Goal: Transaction & Acquisition: Subscribe to service/newsletter

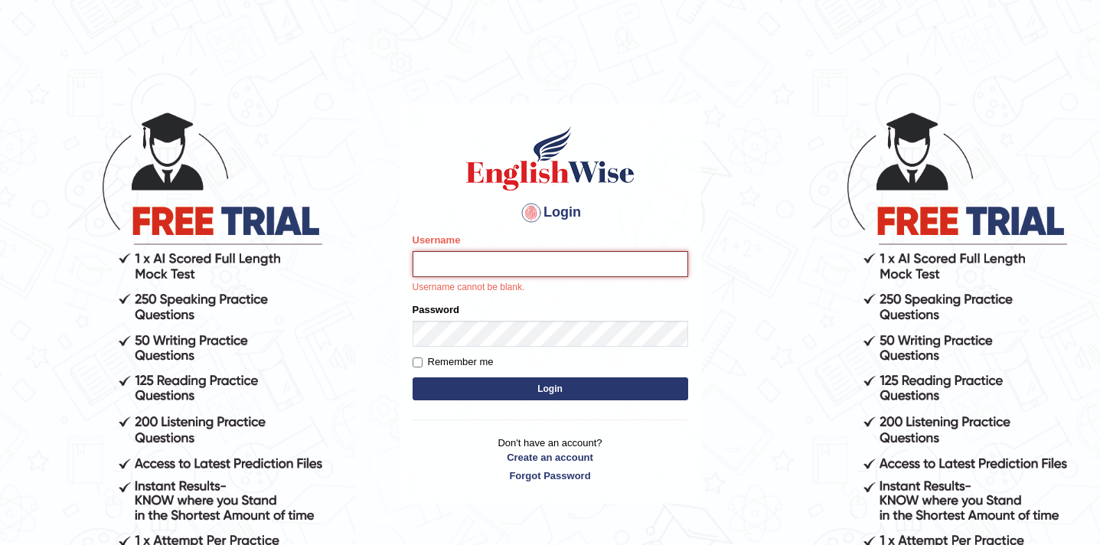
type input "preeti_parramatta"
click at [490, 393] on button "Login" at bounding box center [551, 388] width 276 height 23
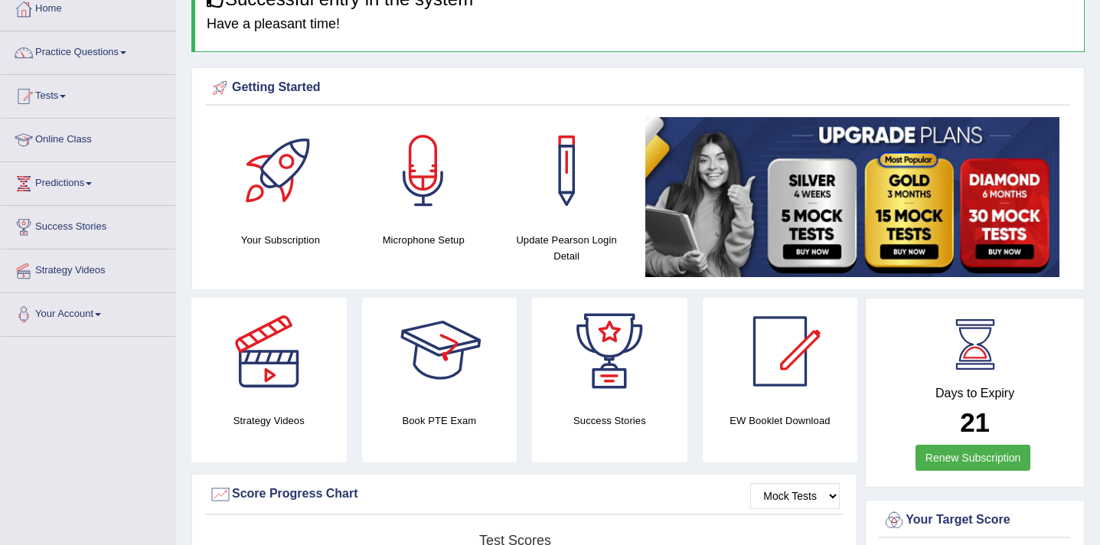
scroll to position [91, 0]
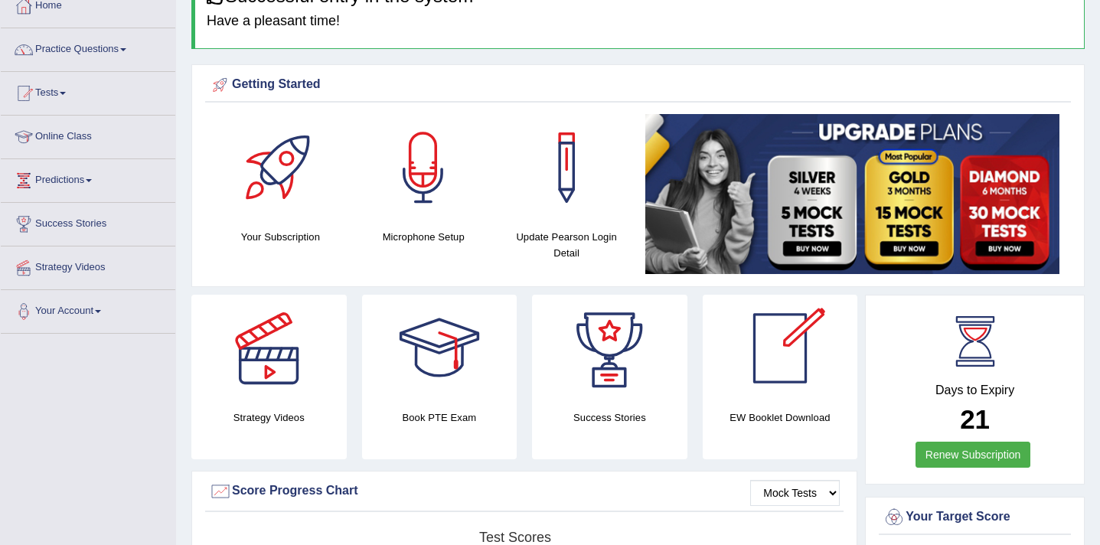
click at [966, 380] on div "Days to Expiry 21 Renew Subscription" at bounding box center [975, 391] width 192 height 169
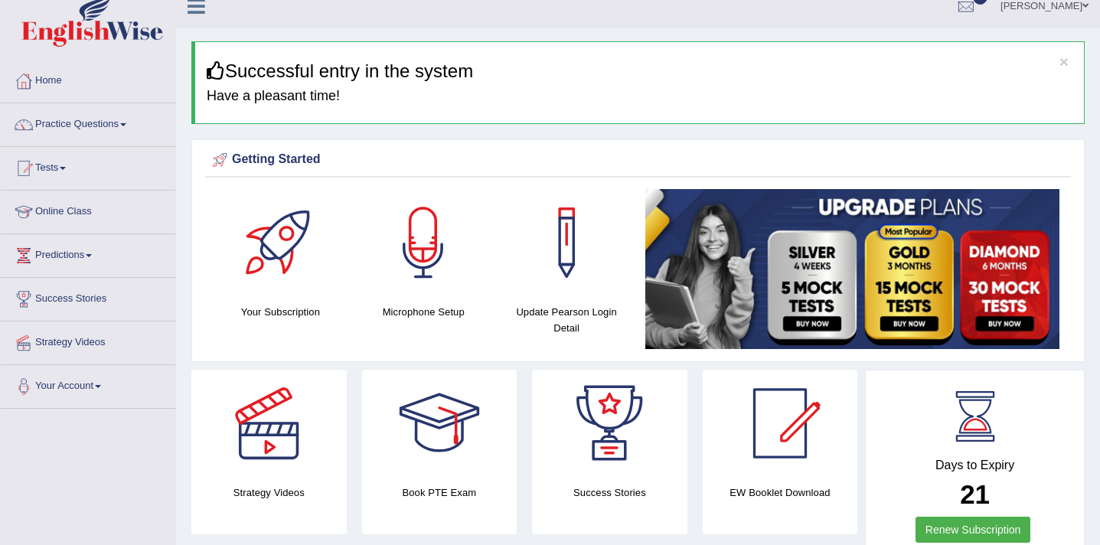
scroll to position [0, 0]
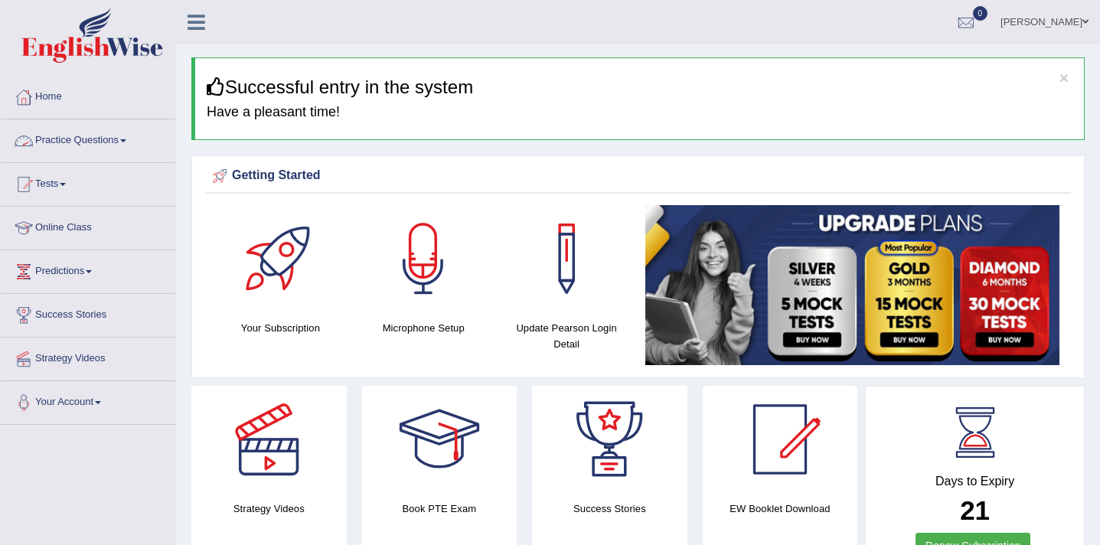
click at [109, 138] on link "Practice Questions" at bounding box center [88, 138] width 175 height 38
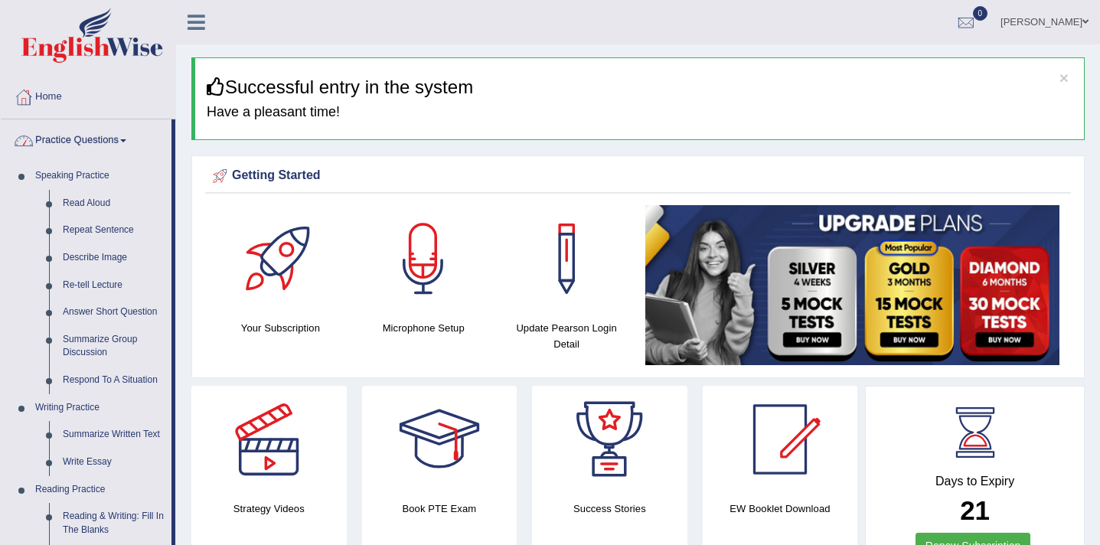
click at [100, 144] on link "Practice Questions" at bounding box center [86, 138] width 171 height 38
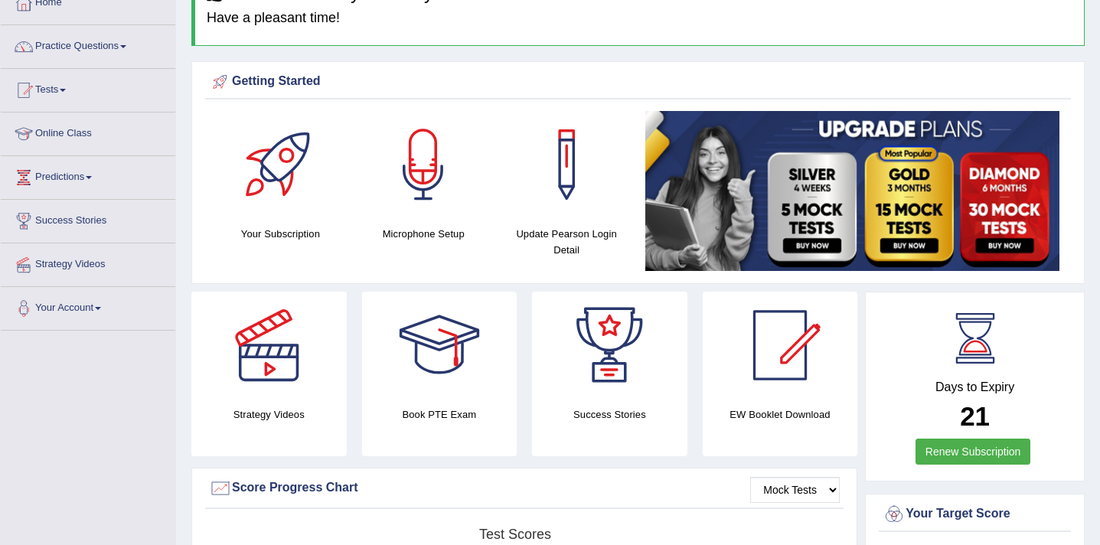
scroll to position [214, 0]
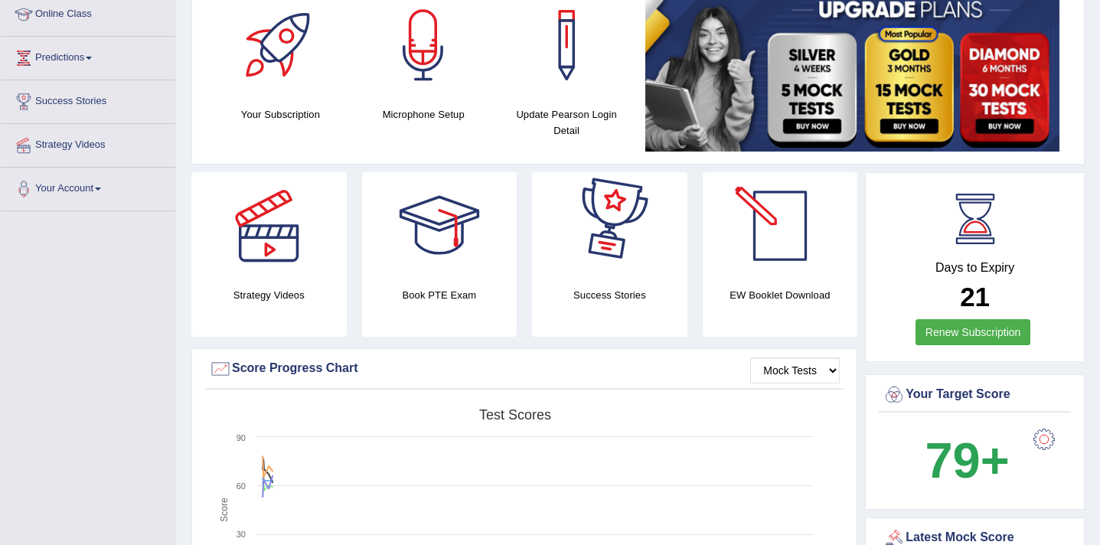
click at [959, 333] on link "Renew Subscription" at bounding box center [973, 332] width 116 height 26
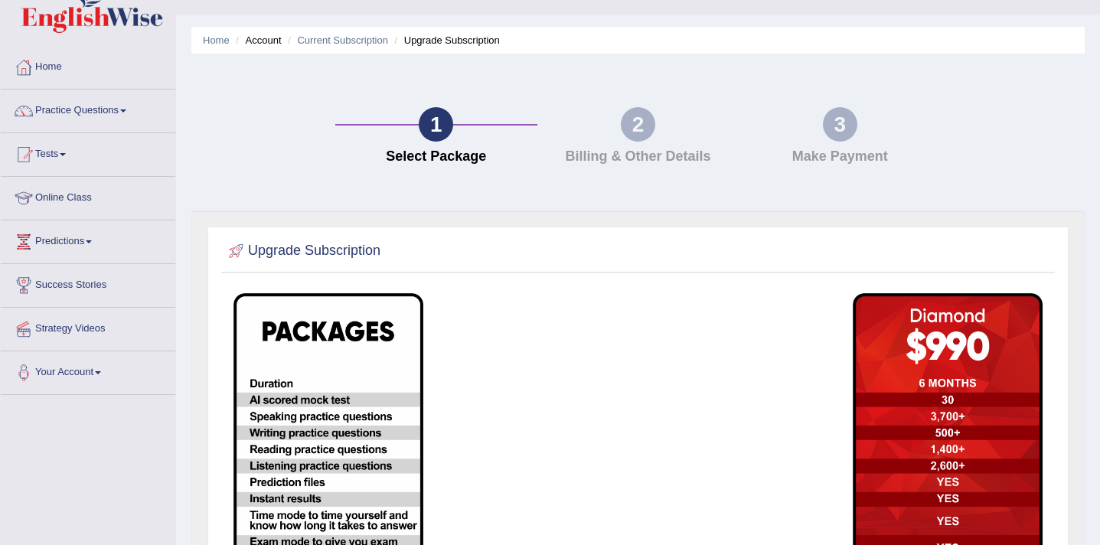
scroll to position [37, 0]
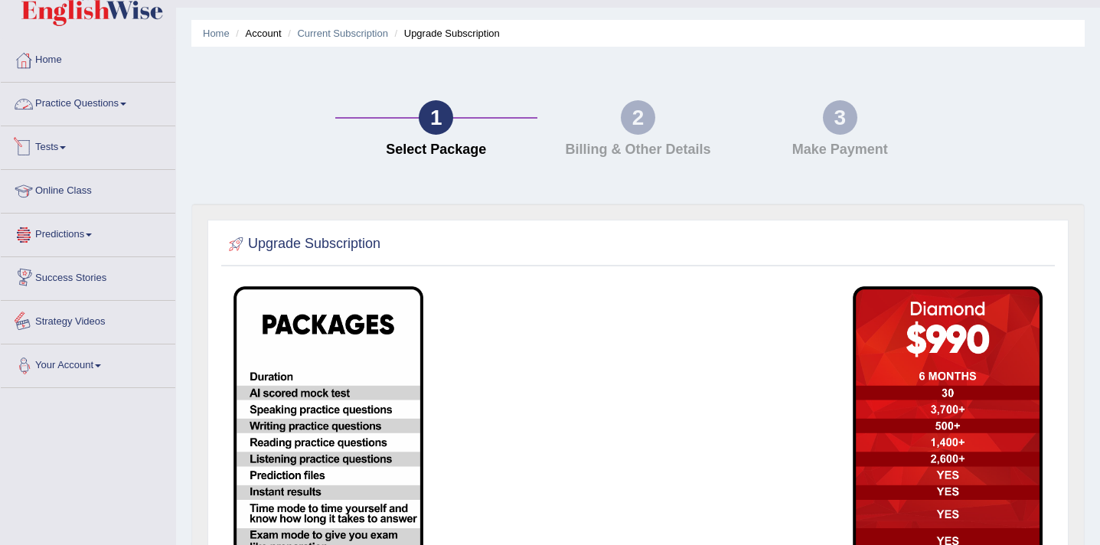
click at [73, 366] on link "Your Account" at bounding box center [88, 363] width 175 height 38
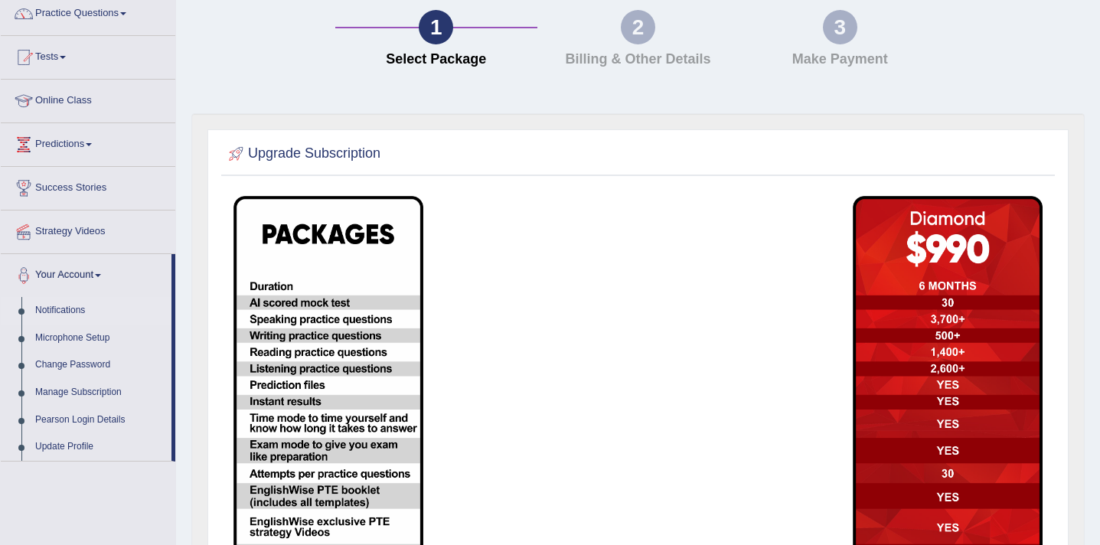
scroll to position [132, 0]
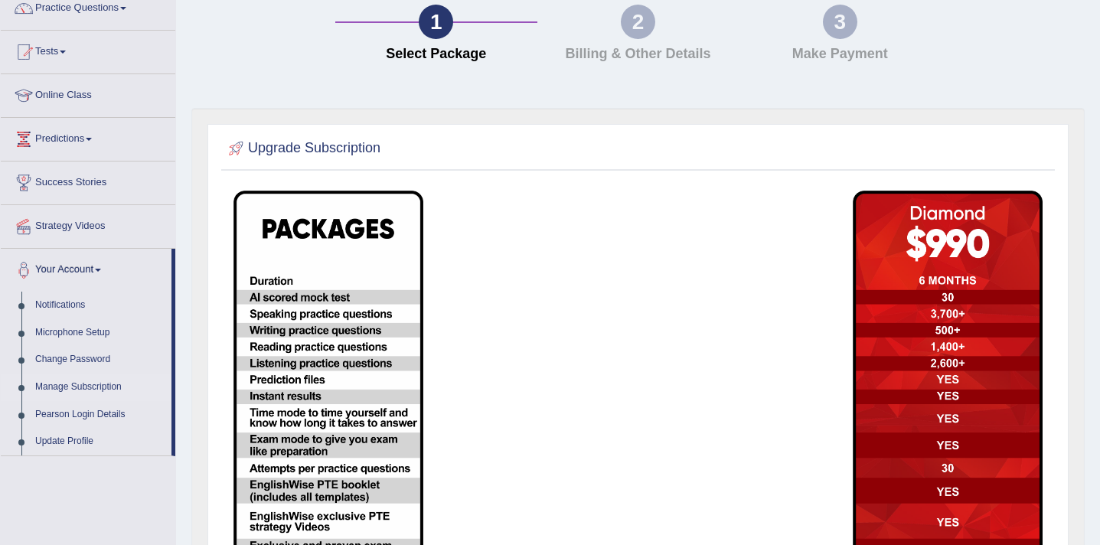
click at [77, 388] on link "Manage Subscription" at bounding box center [99, 388] width 143 height 28
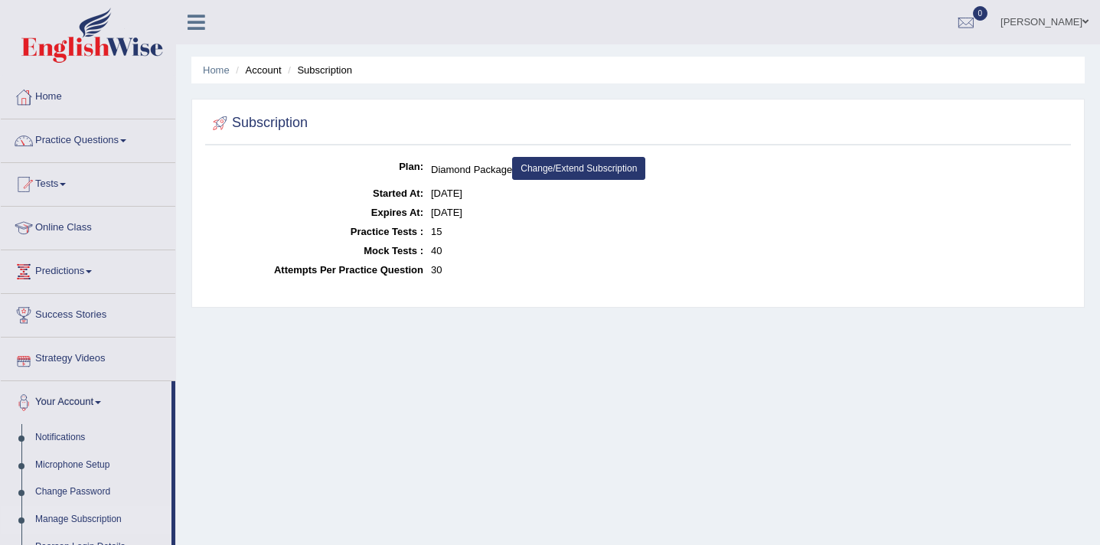
click at [570, 170] on link "Change/Extend Subscription" at bounding box center [578, 168] width 133 height 23
click at [69, 266] on link "Predictions" at bounding box center [88, 269] width 175 height 38
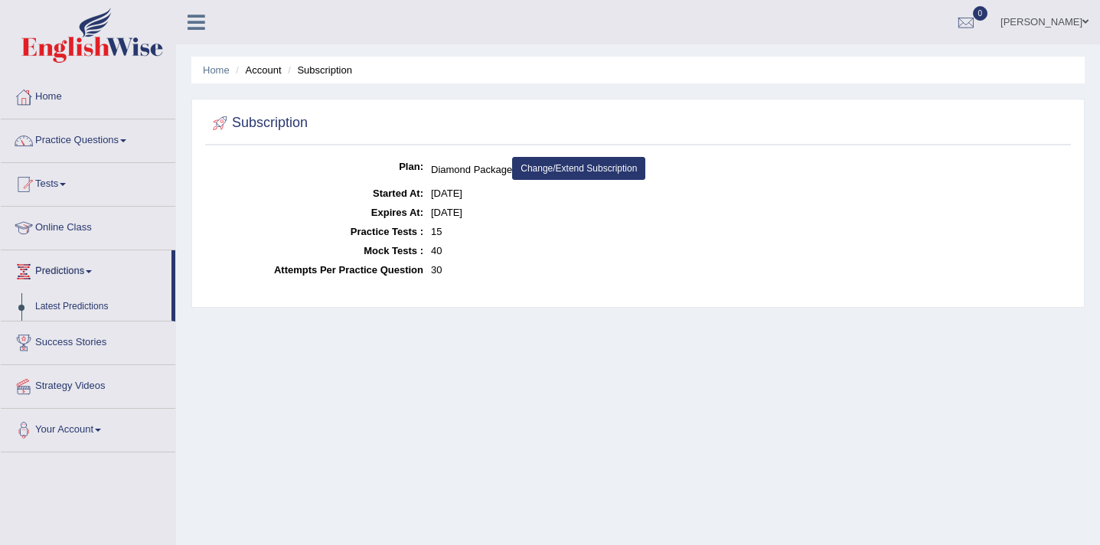
click at [69, 266] on link "Predictions" at bounding box center [86, 269] width 171 height 38
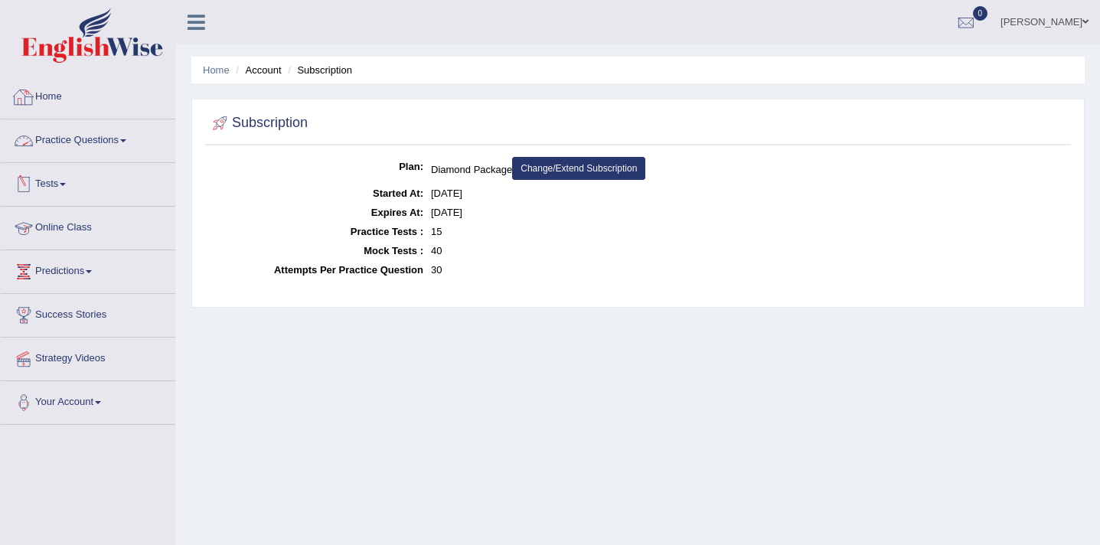
click at [49, 83] on link "Home" at bounding box center [88, 95] width 175 height 38
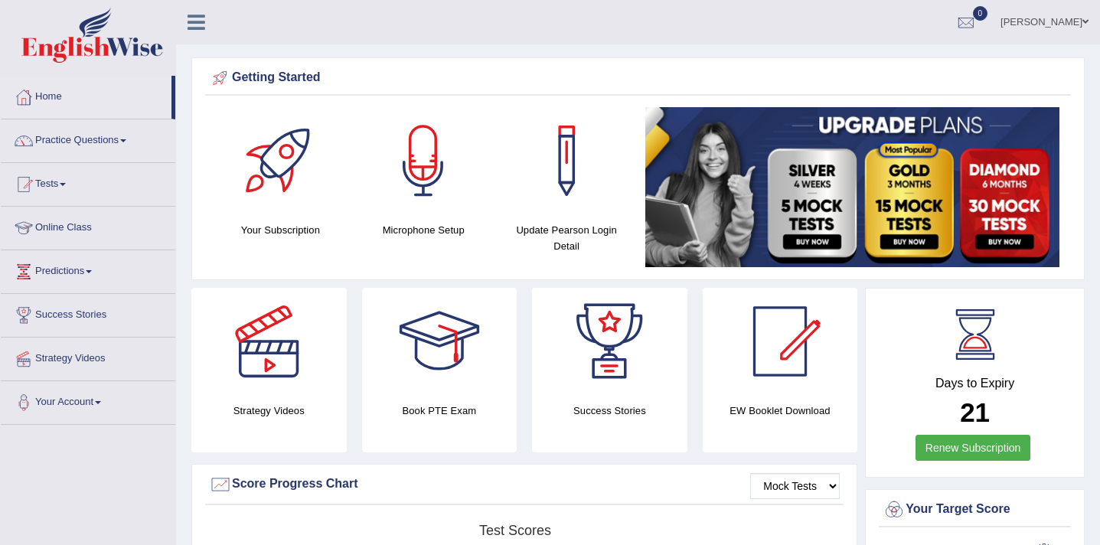
click at [198, 29] on icon at bounding box center [197, 22] width 18 height 20
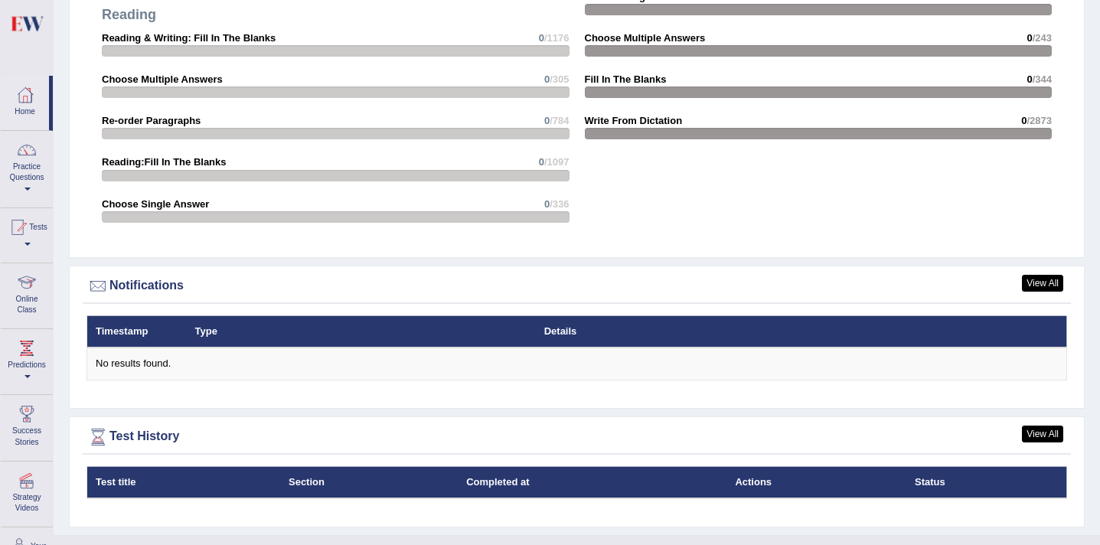
scroll to position [1638, 0]
